Goal: Navigation & Orientation: Find specific page/section

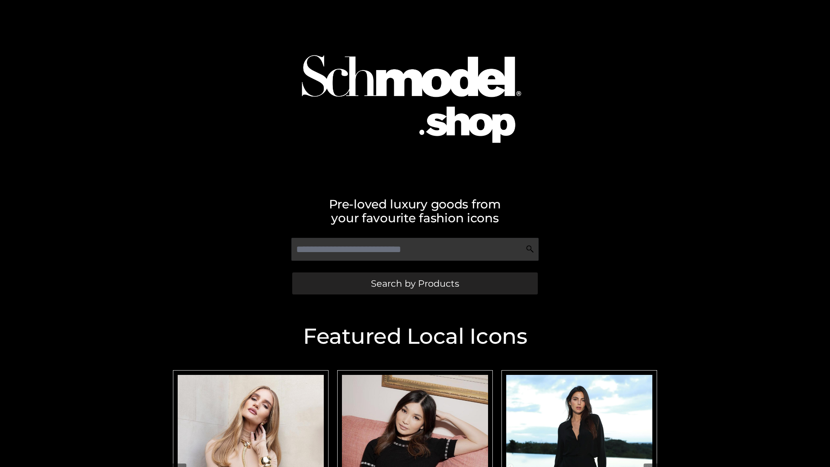
click at [415, 283] on span "Search by Products" at bounding box center [415, 283] width 88 height 9
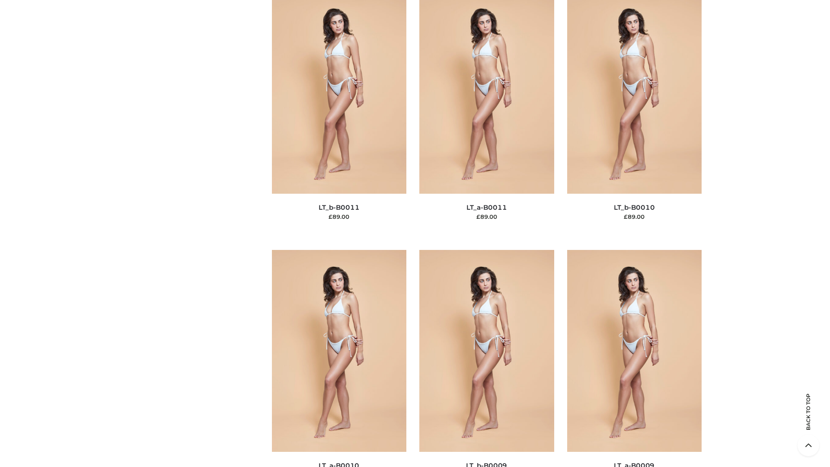
scroll to position [3884, 0]
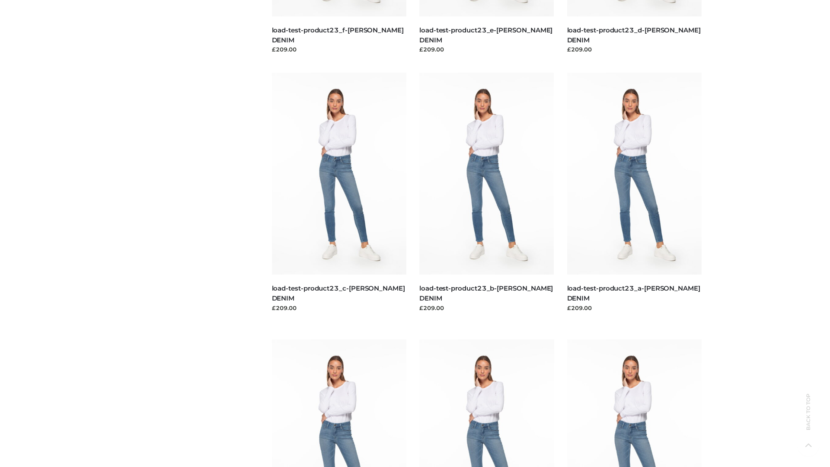
scroll to position [759, 0]
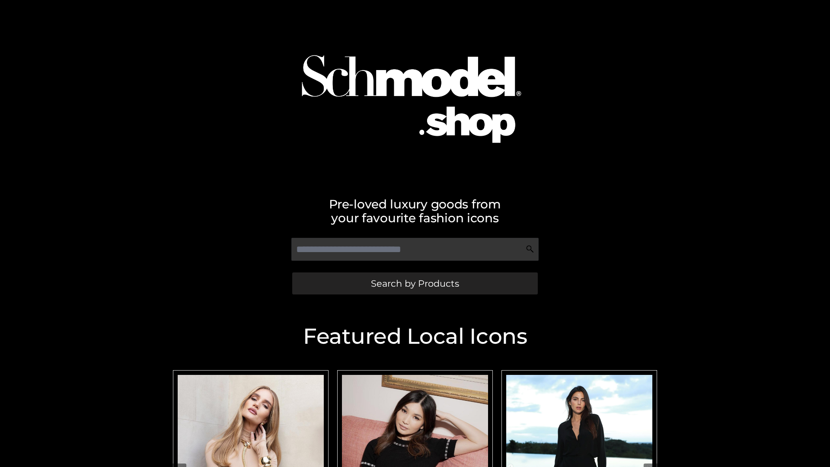
click at [415, 283] on span "Search by Products" at bounding box center [415, 283] width 88 height 9
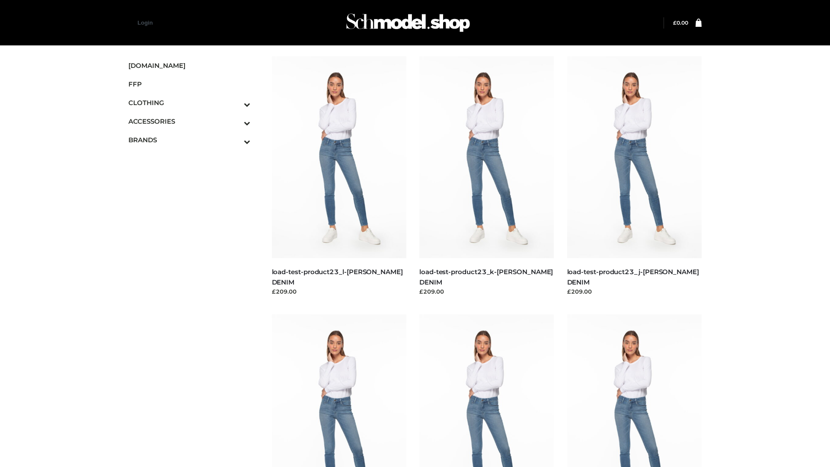
scroll to position [759, 0]
